Goal: Ask a question

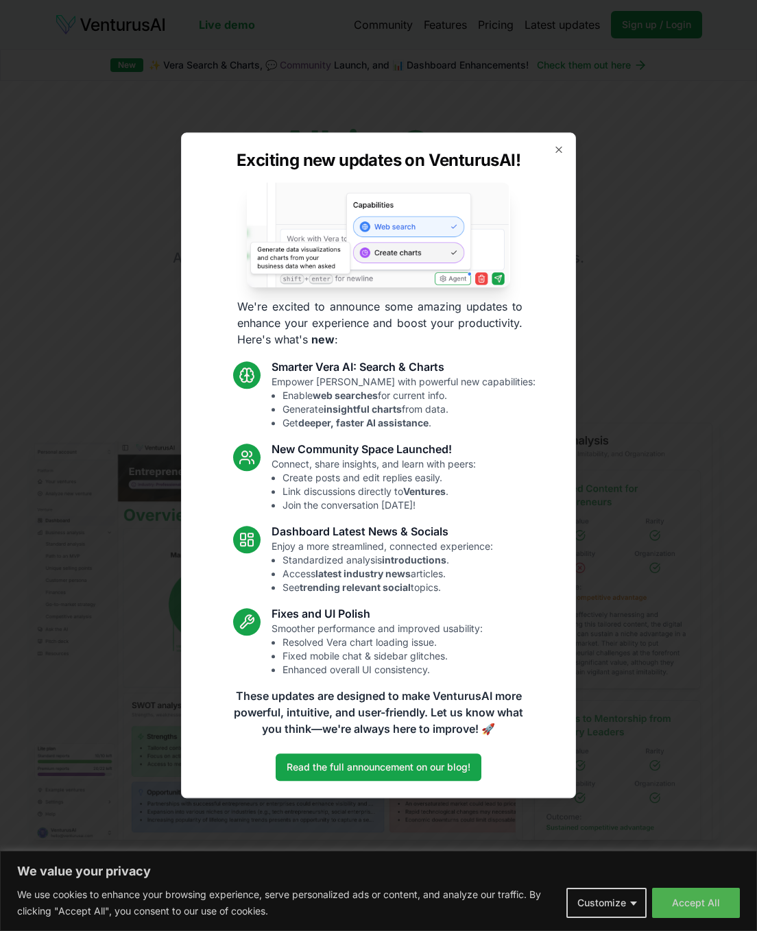
click at [563, 146] on icon "button" at bounding box center [559, 149] width 11 height 11
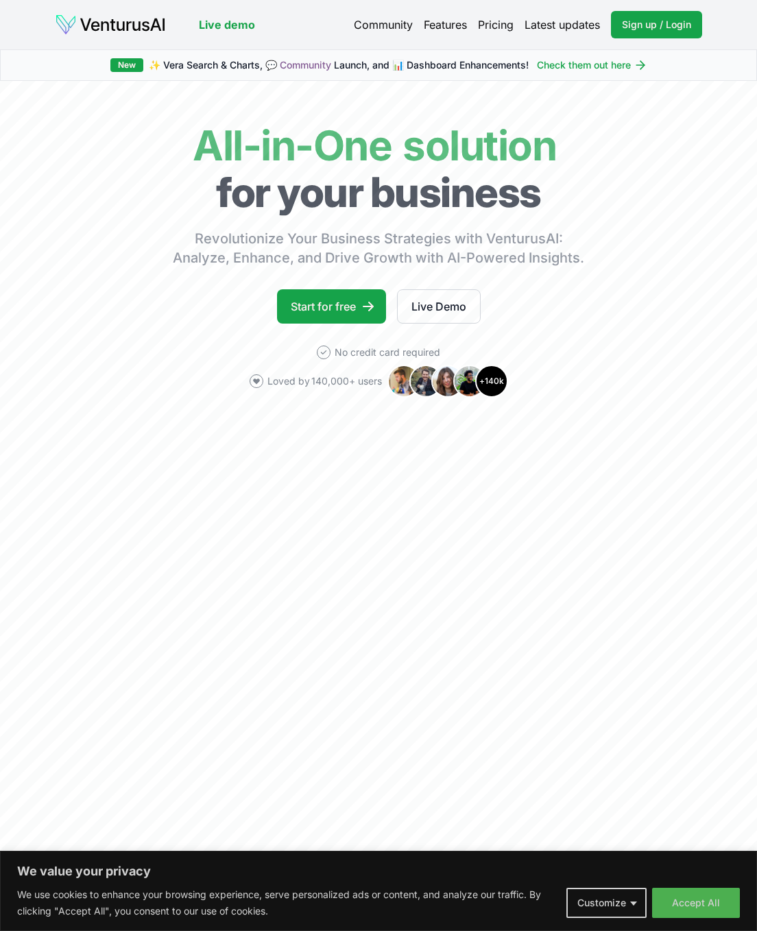
click at [490, 23] on link "Pricing" at bounding box center [496, 24] width 36 height 16
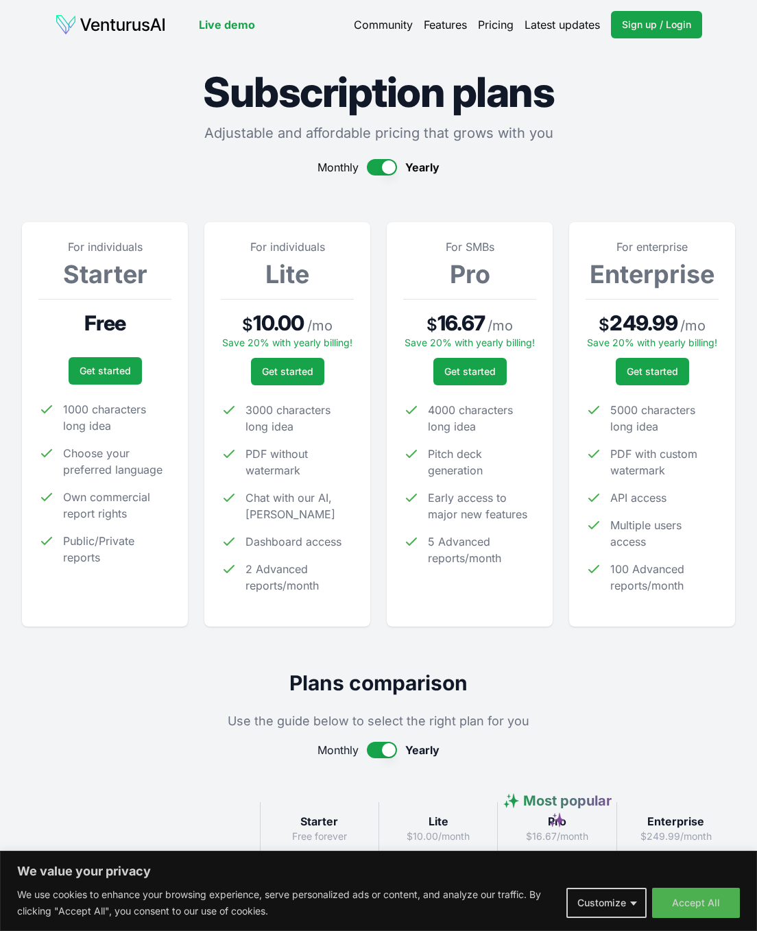
click at [377, 166] on button "button" at bounding box center [382, 167] width 30 height 16
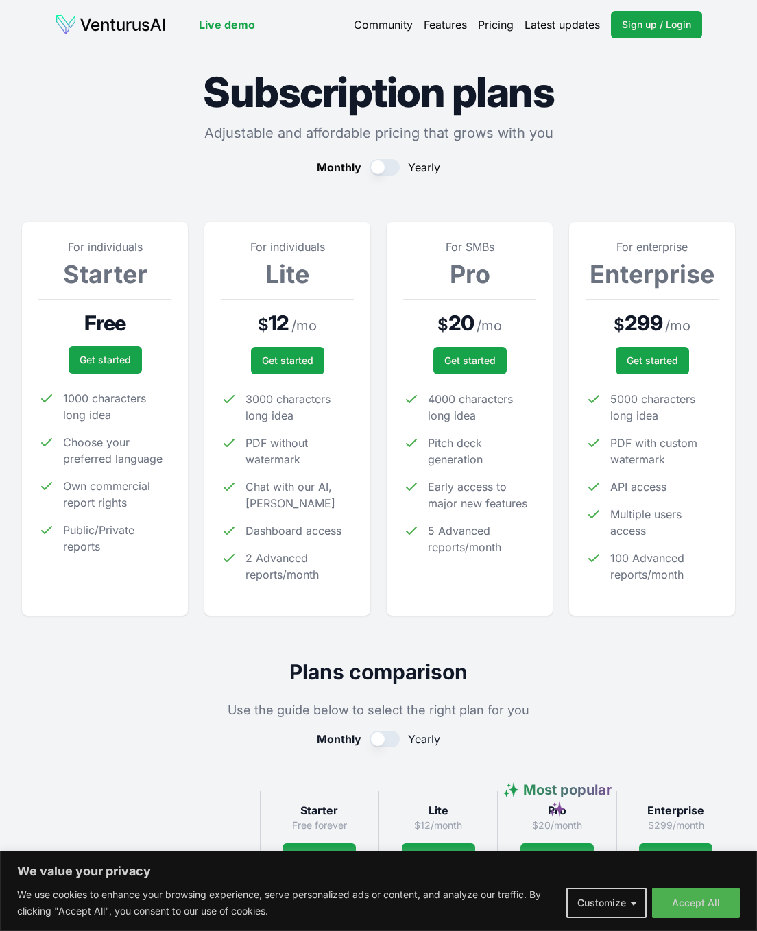
click at [714, 906] on button "Accept All" at bounding box center [696, 903] width 88 height 30
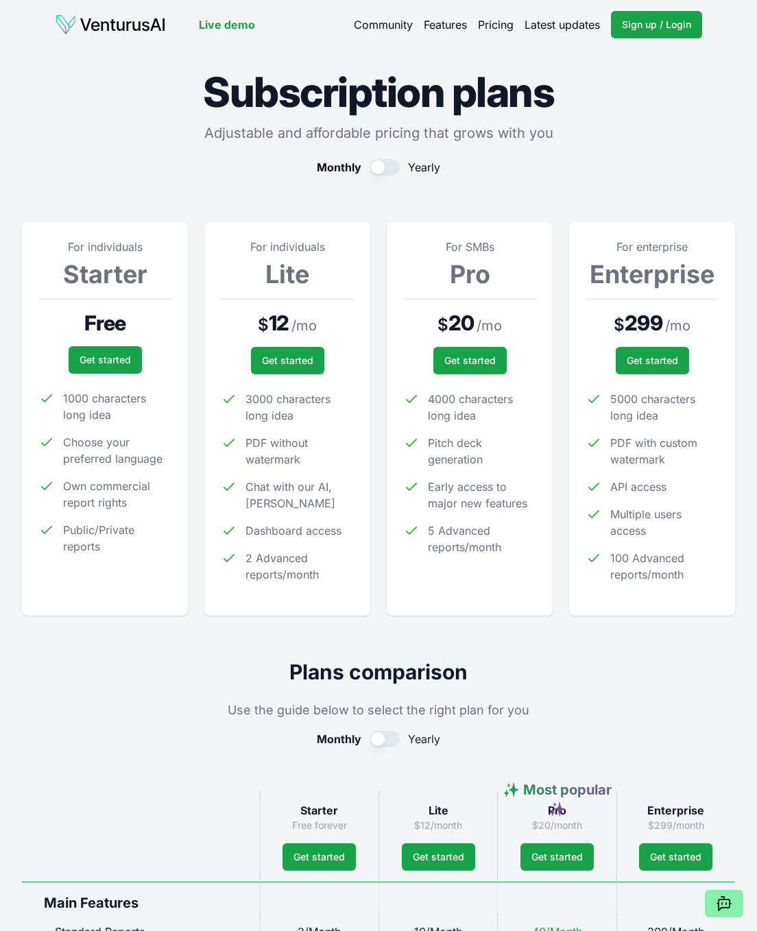
click at [720, 909] on icon at bounding box center [724, 905] width 11 height 11
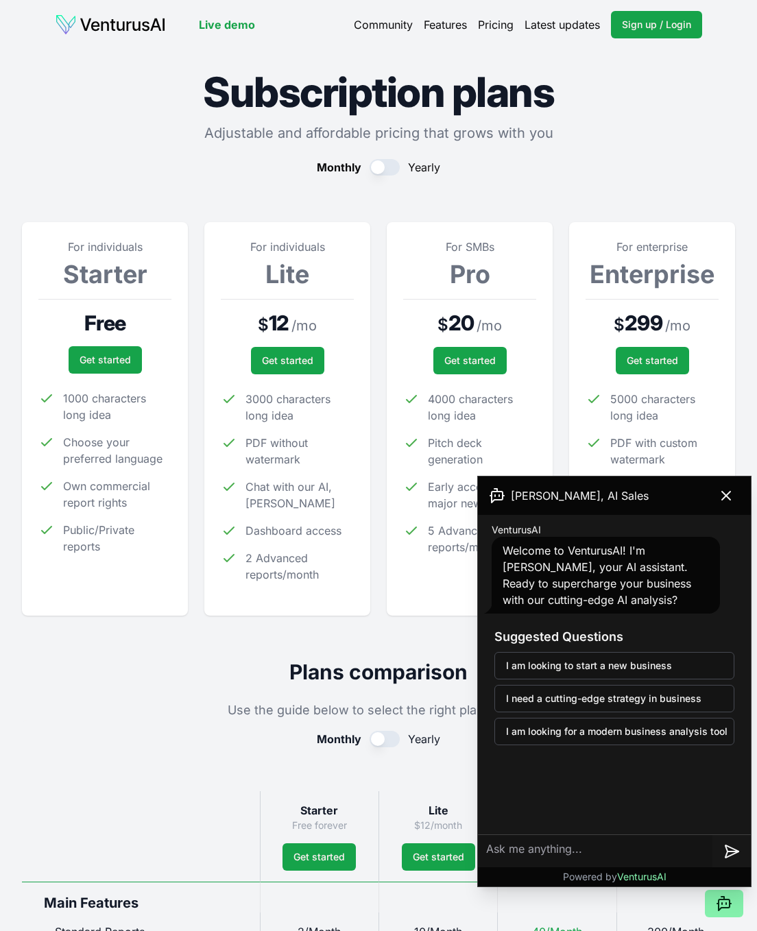
click at [731, 497] on icon at bounding box center [726, 496] width 16 height 16
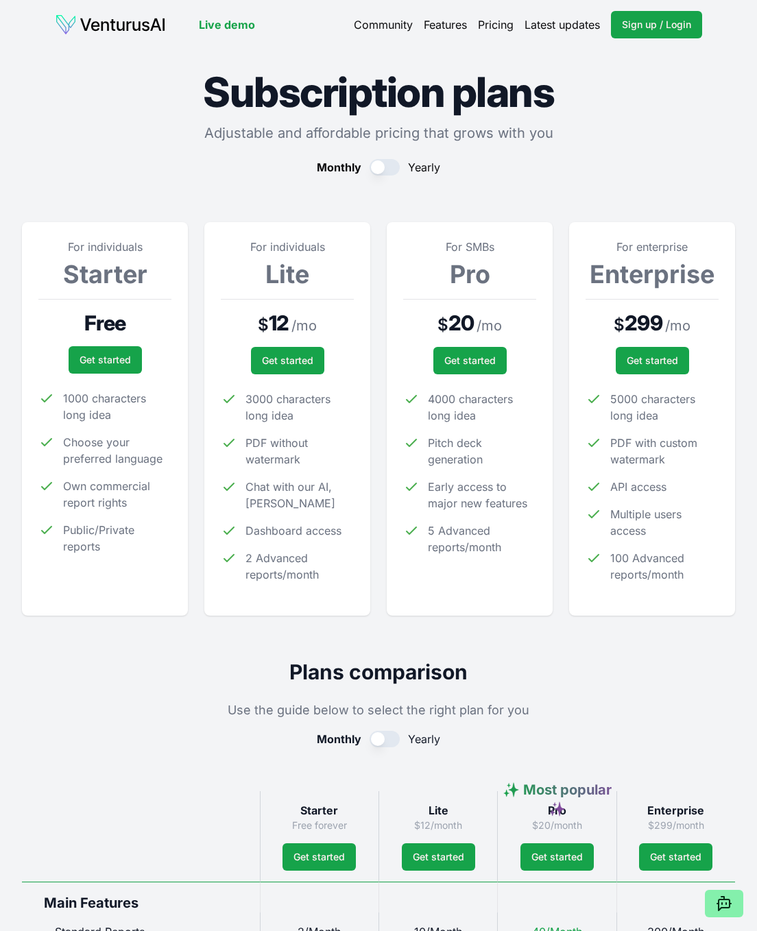
click at [390, 164] on button "button" at bounding box center [385, 167] width 30 height 16
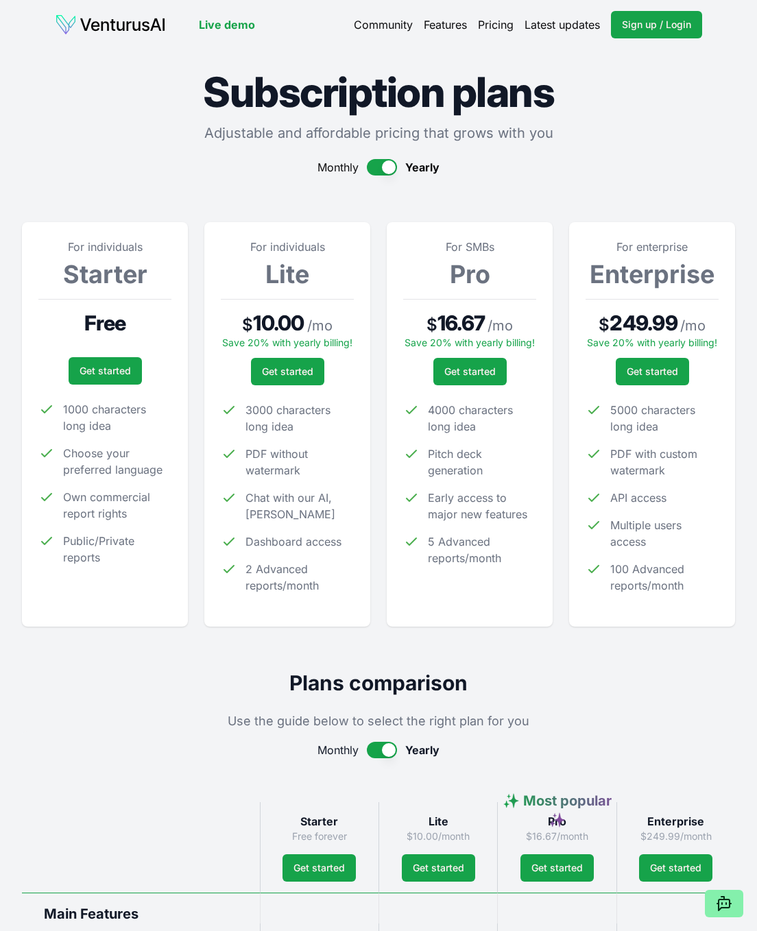
click at [370, 169] on button "button" at bounding box center [382, 167] width 30 height 16
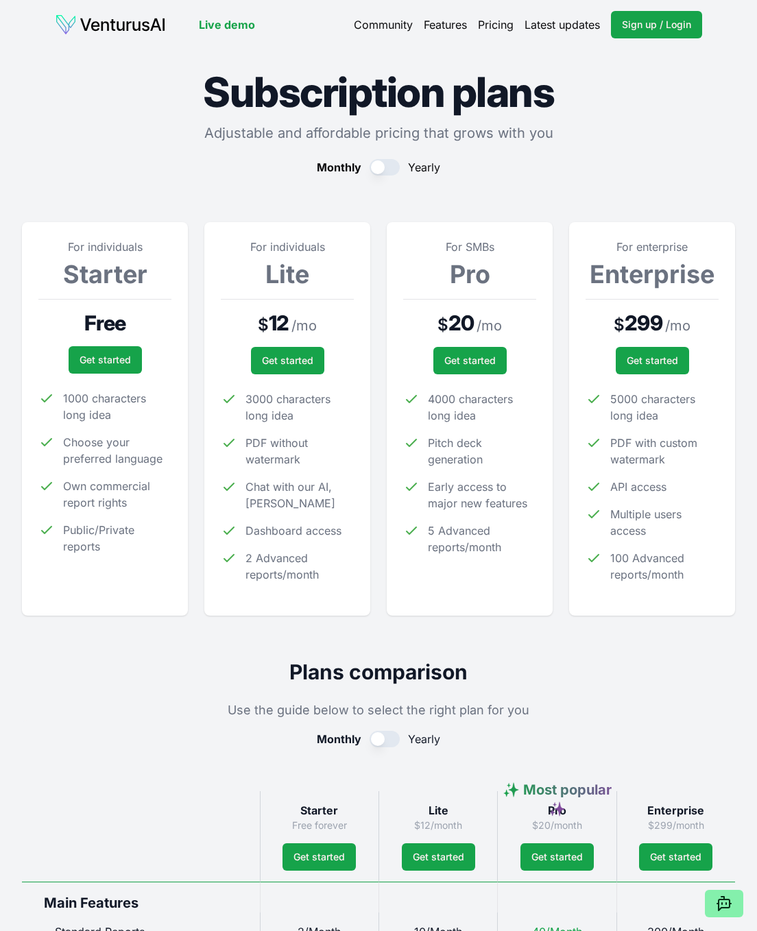
click at [725, 907] on icon at bounding box center [724, 905] width 11 height 11
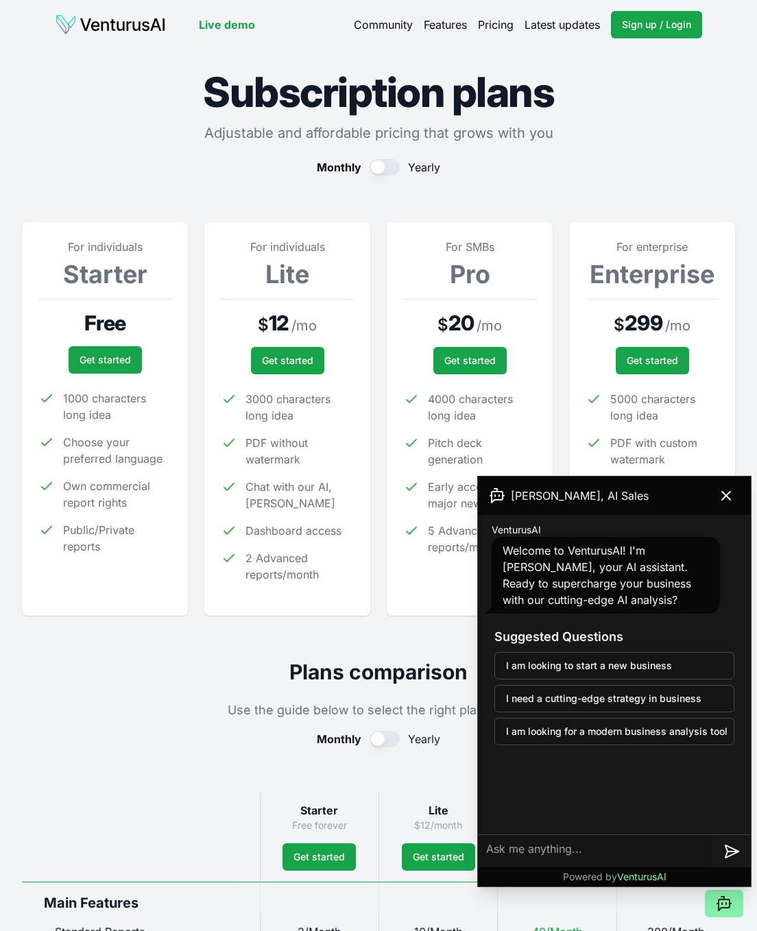
click at [589, 846] on textarea at bounding box center [595, 851] width 235 height 33
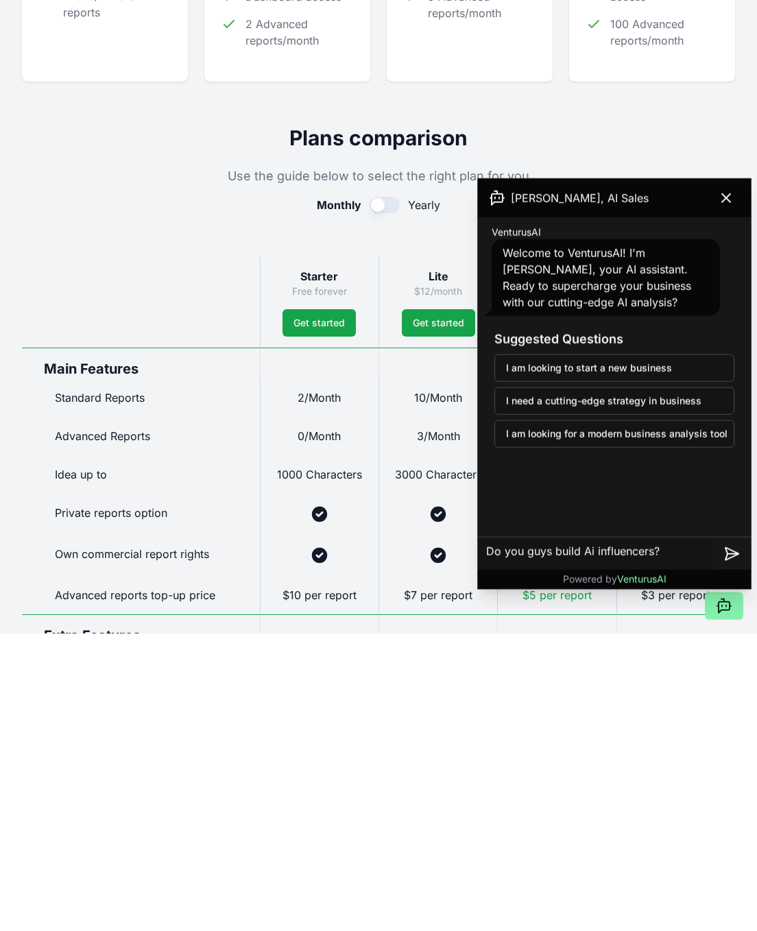
type textarea "Do you guys build Ai influencers?"
click at [729, 844] on icon at bounding box center [732, 852] width 16 height 16
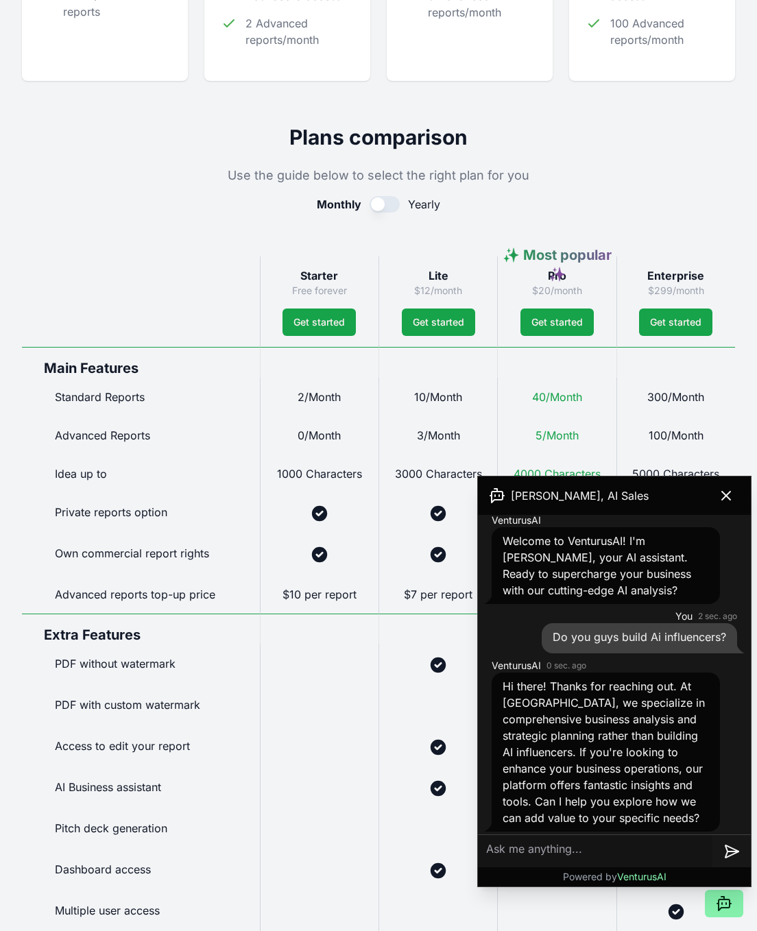
scroll to position [15, 0]
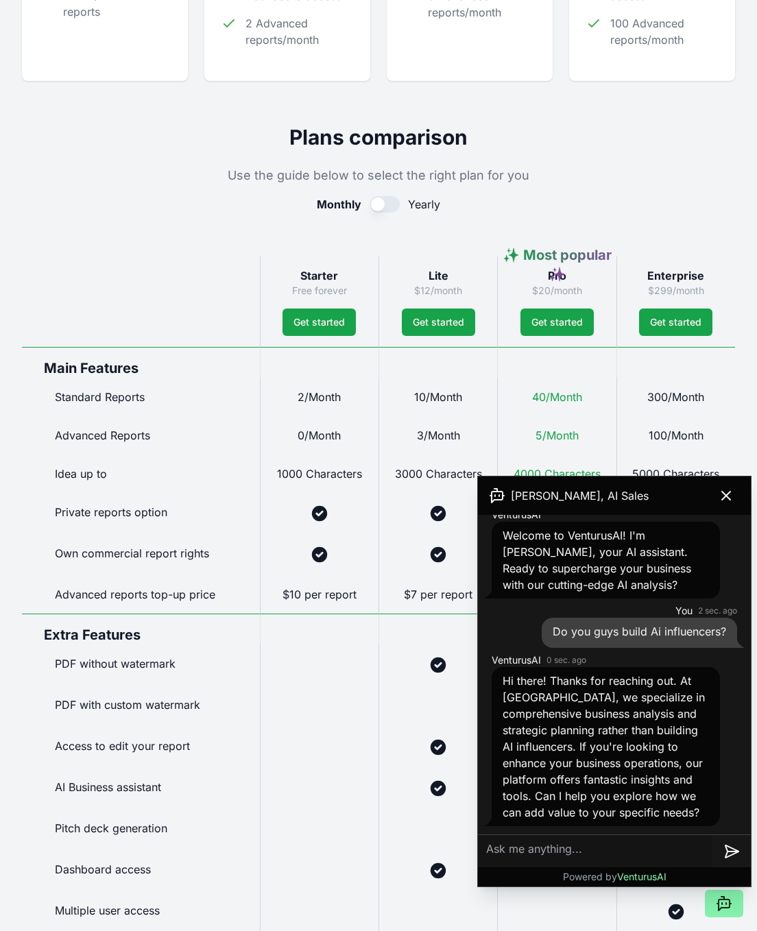
click at [733, 499] on icon at bounding box center [726, 496] width 16 height 16
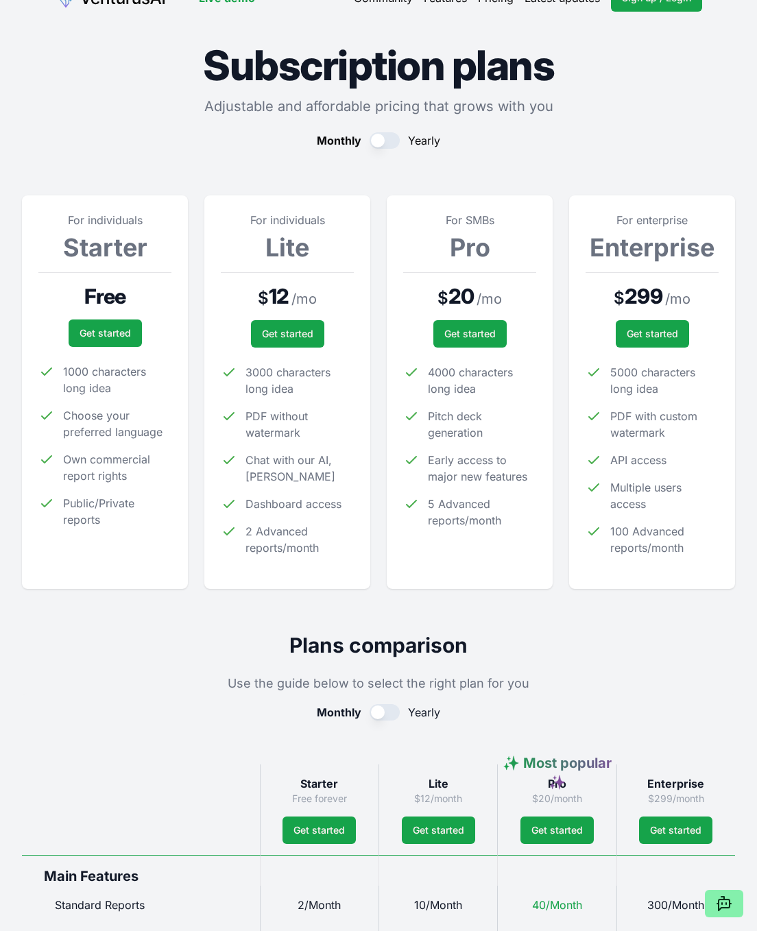
scroll to position [0, 0]
